Goal: Navigation & Orientation: Find specific page/section

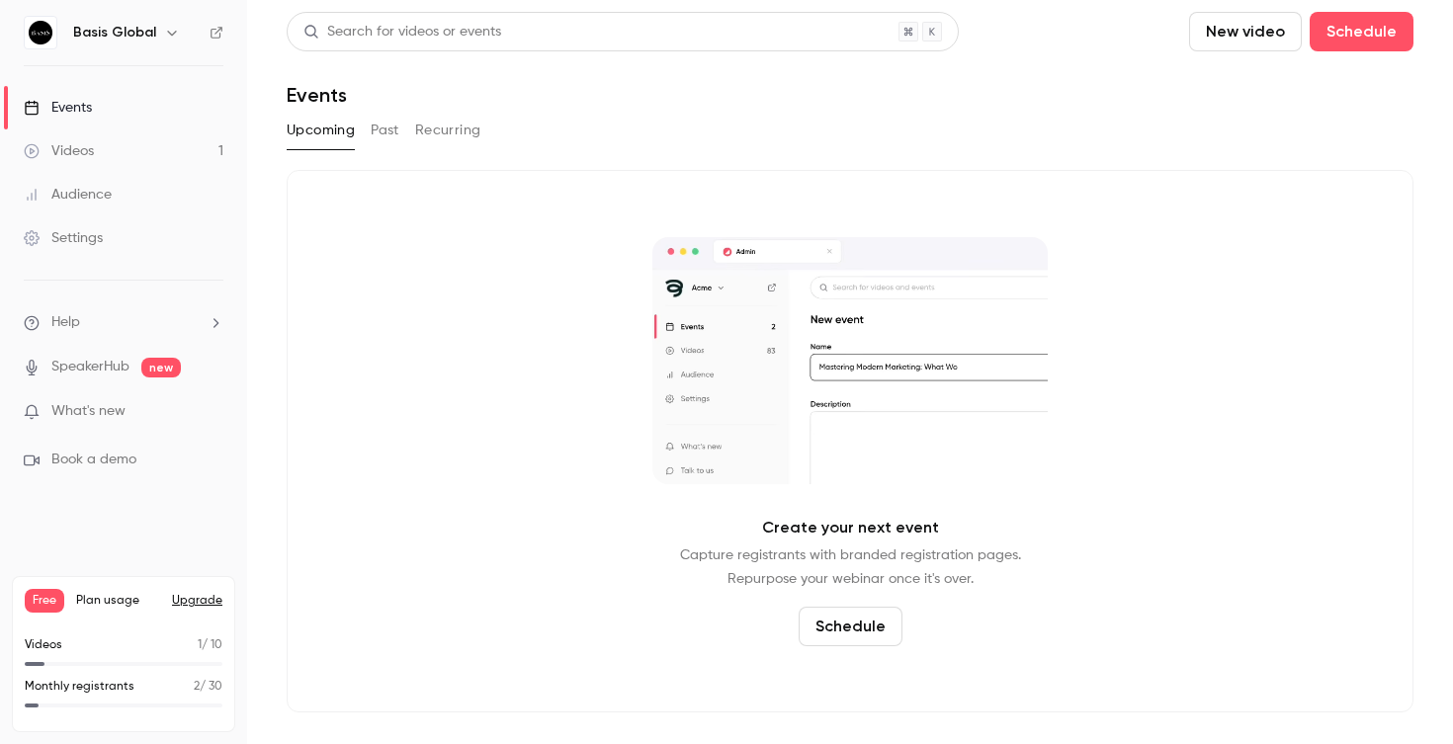
click at [85, 95] on link "Events" at bounding box center [123, 107] width 247 height 43
click at [84, 150] on div "Videos" at bounding box center [59, 151] width 70 height 20
